Goal: Transaction & Acquisition: Purchase product/service

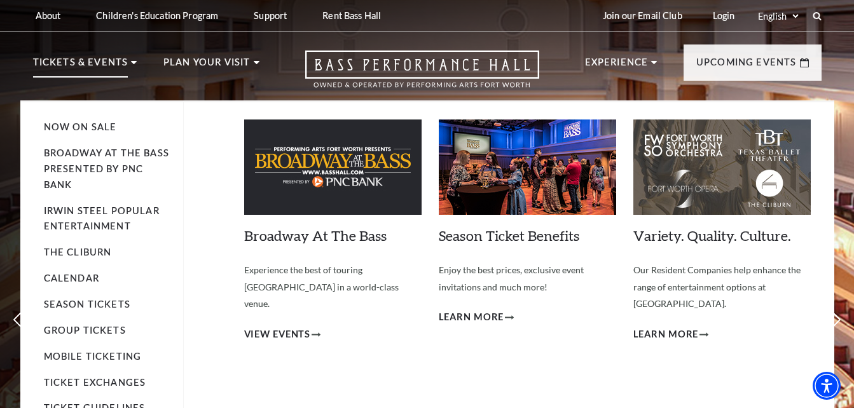
click at [78, 272] on li "Calendar" at bounding box center [107, 279] width 127 height 16
click at [83, 281] on link "Calendar" at bounding box center [71, 278] width 55 height 11
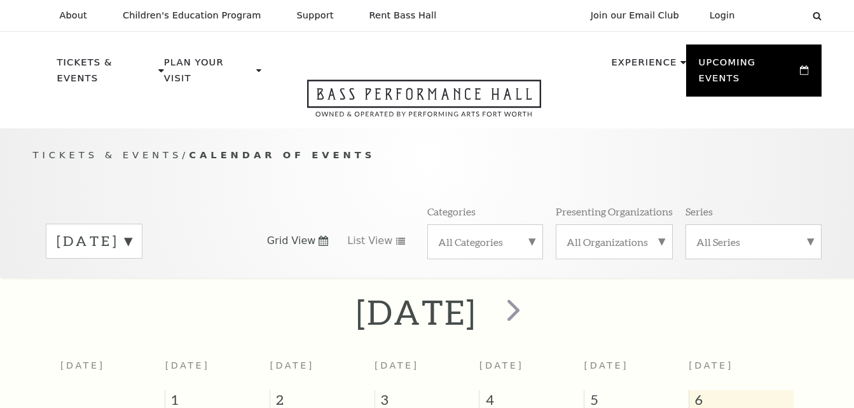
scroll to position [113, 0]
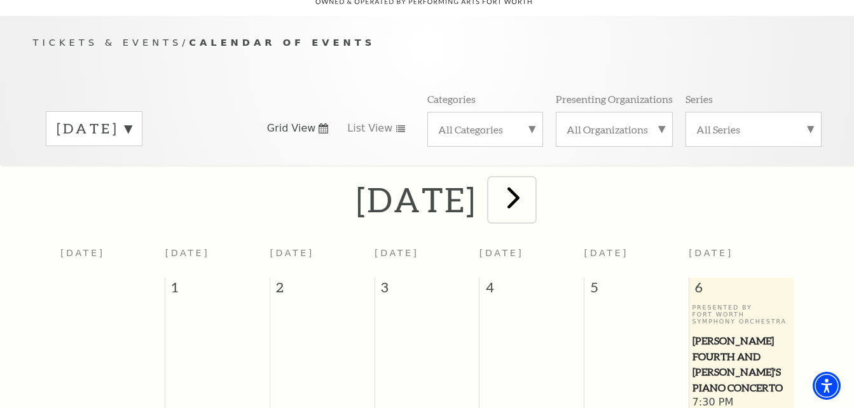
click at [532, 197] on span "next" at bounding box center [514, 197] width 36 height 36
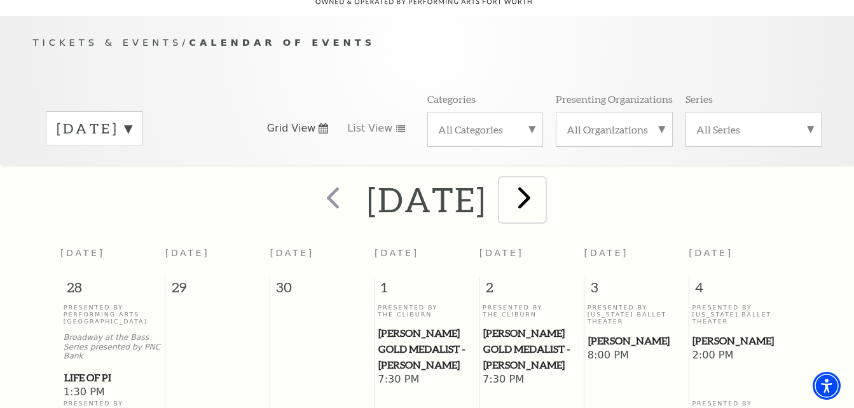
click at [543, 188] on span "next" at bounding box center [524, 197] width 36 height 36
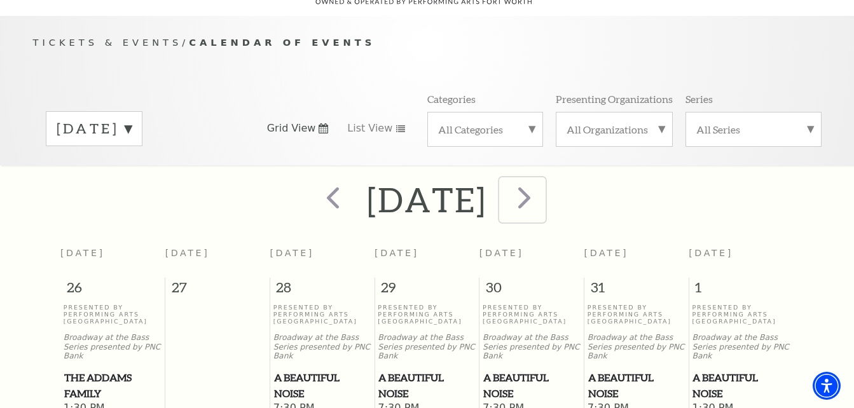
click at [543, 188] on span "next" at bounding box center [524, 197] width 36 height 36
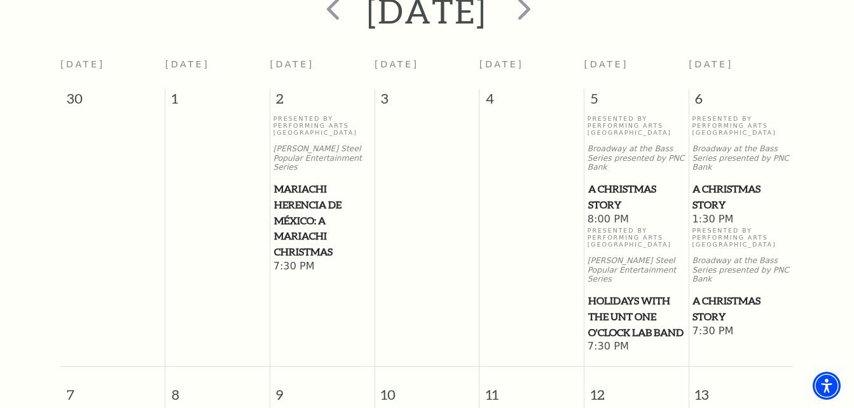
scroll to position [329, 0]
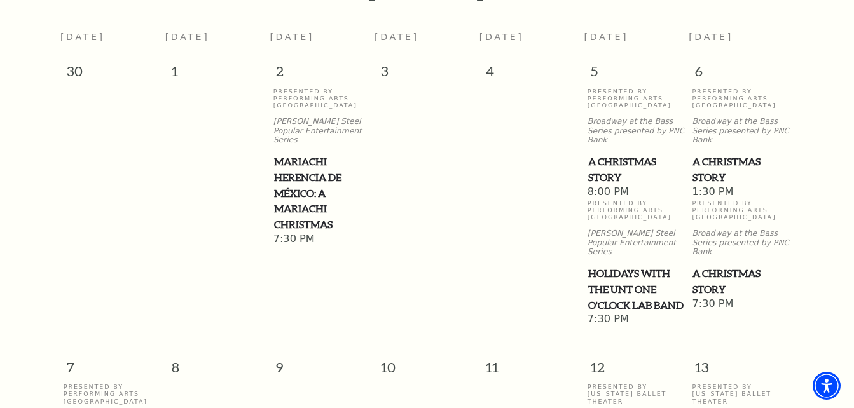
click at [719, 154] on span "A Christmas Story" at bounding box center [741, 169] width 97 height 31
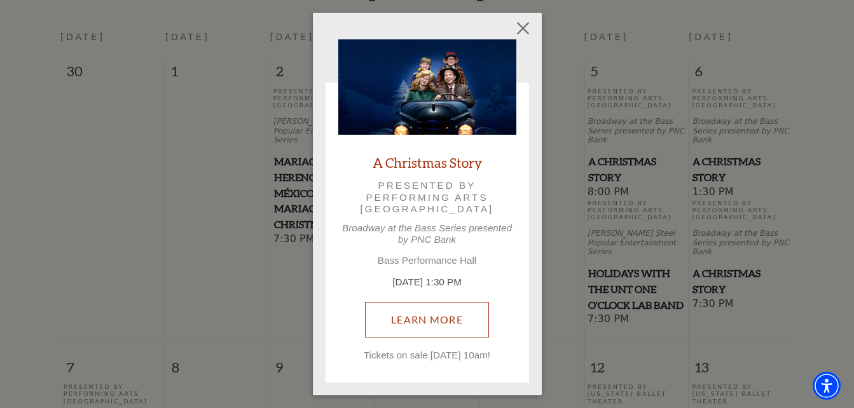
click at [438, 316] on link "Learn More" at bounding box center [427, 320] width 124 height 36
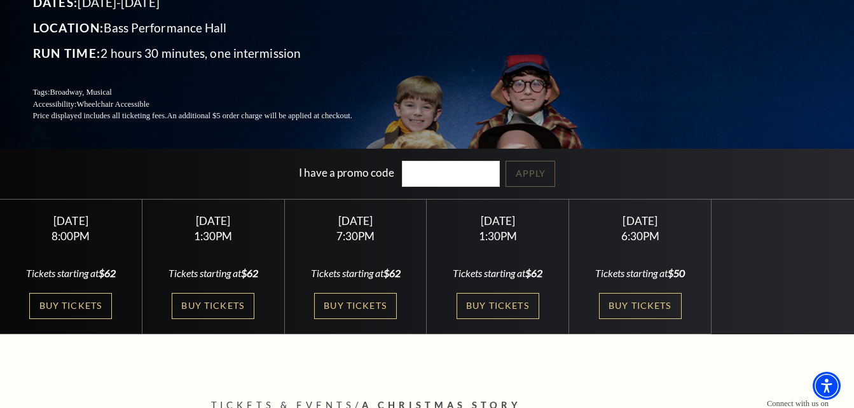
scroll to position [206, 0]
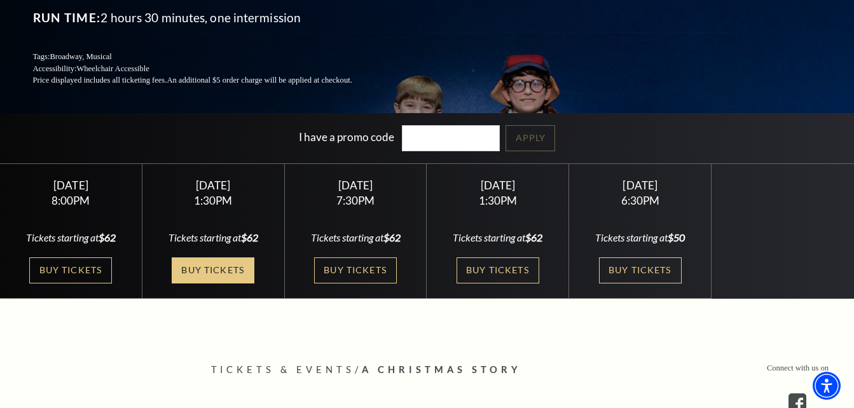
click at [204, 268] on link "Buy Tickets" at bounding box center [213, 271] width 83 height 26
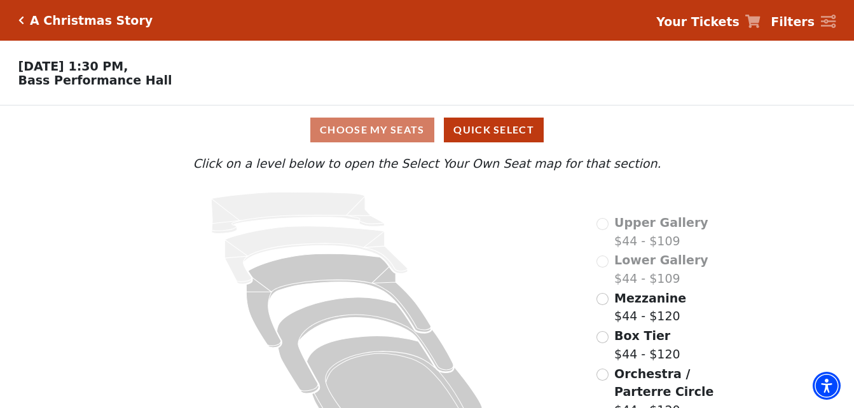
click at [398, 136] on div "Choose My Seats Quick Select" at bounding box center [427, 130] width 641 height 25
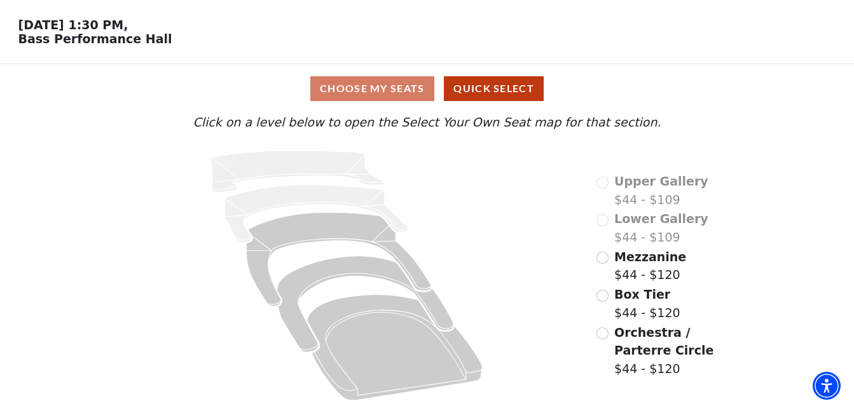
scroll to position [46, 0]
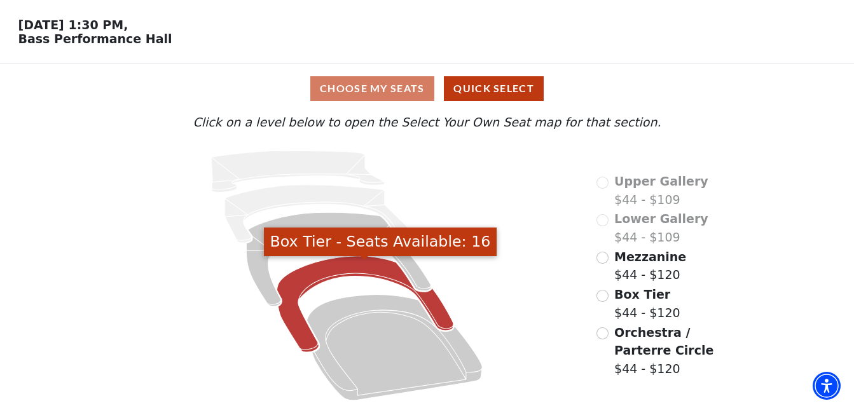
click at [326, 272] on icon "Box Tier - Seats Available: 16" at bounding box center [365, 304] width 177 height 96
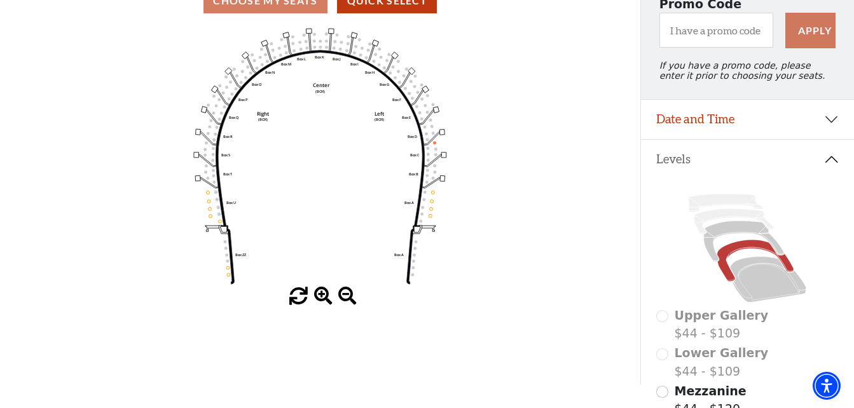
scroll to position [135, 0]
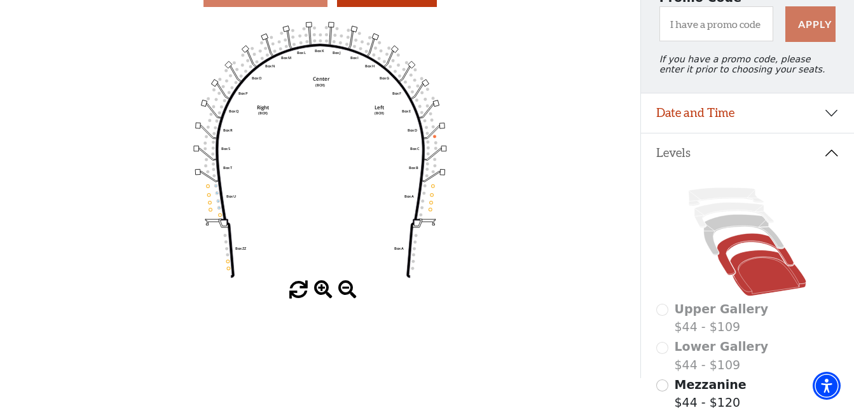
click at [754, 279] on icon at bounding box center [768, 274] width 76 height 46
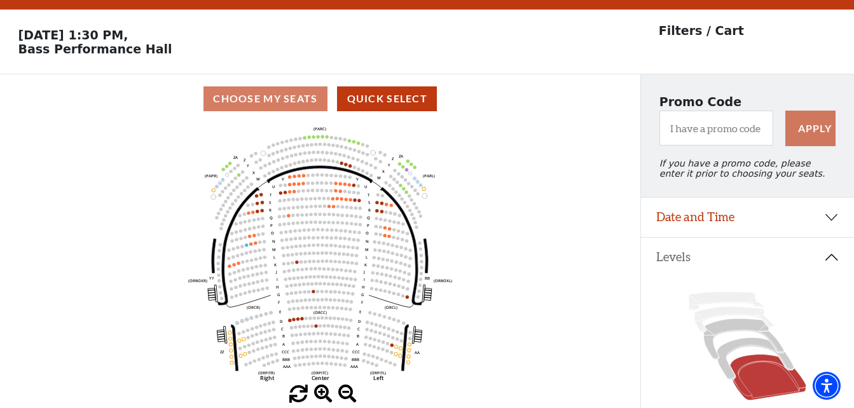
scroll to position [59, 0]
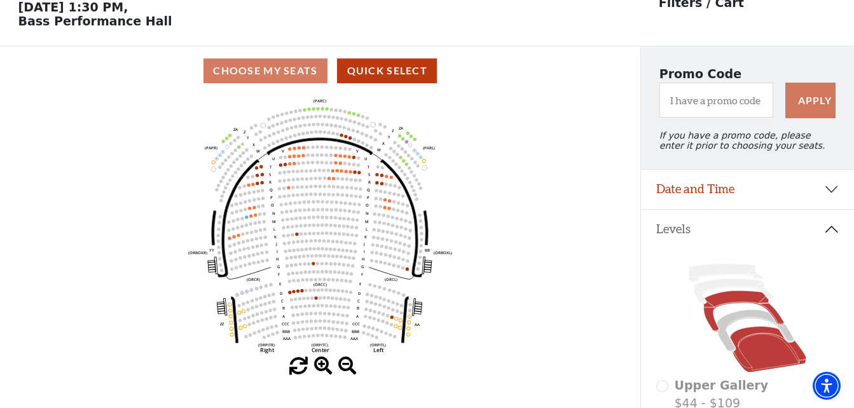
click at [743, 308] on icon at bounding box center [744, 311] width 80 height 41
